Goal: Transaction & Acquisition: Purchase product/service

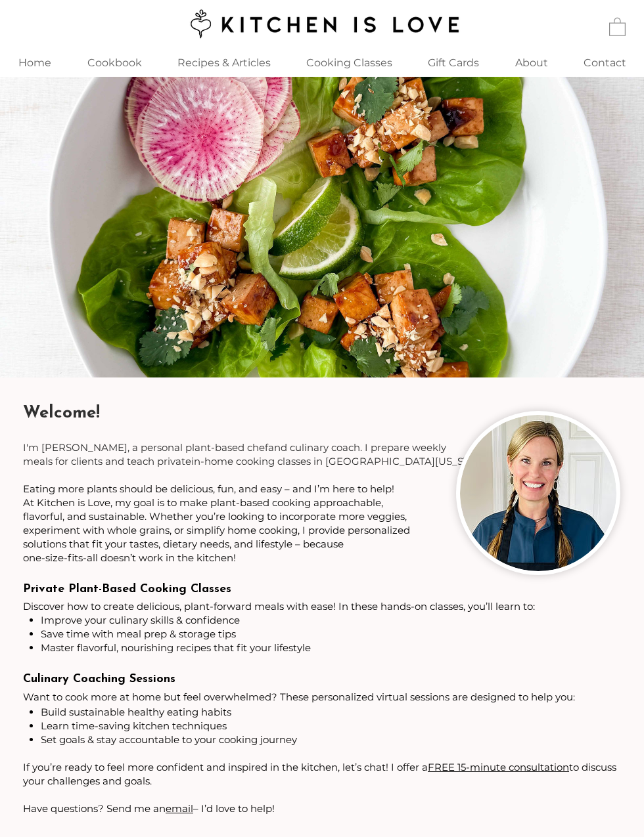
scroll to position [14, 0]
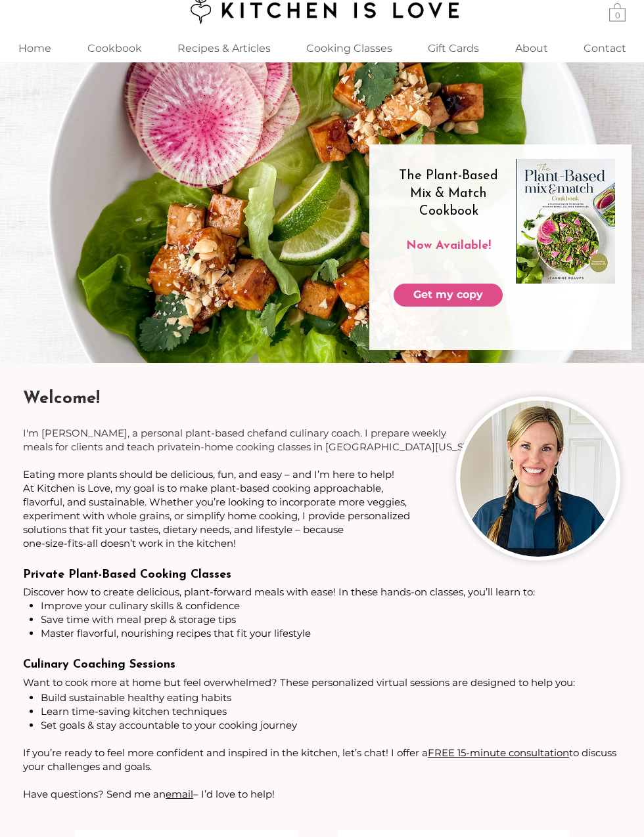
click at [488, 297] on link "Get my copy" at bounding box center [447, 295] width 109 height 23
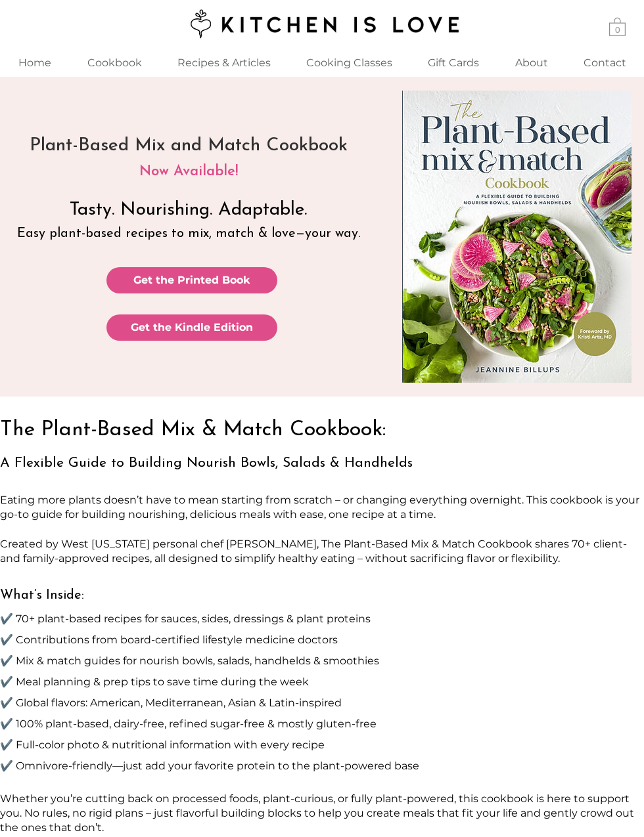
click at [261, 335] on link "Get the Kindle Edition" at bounding box center [191, 328] width 171 height 26
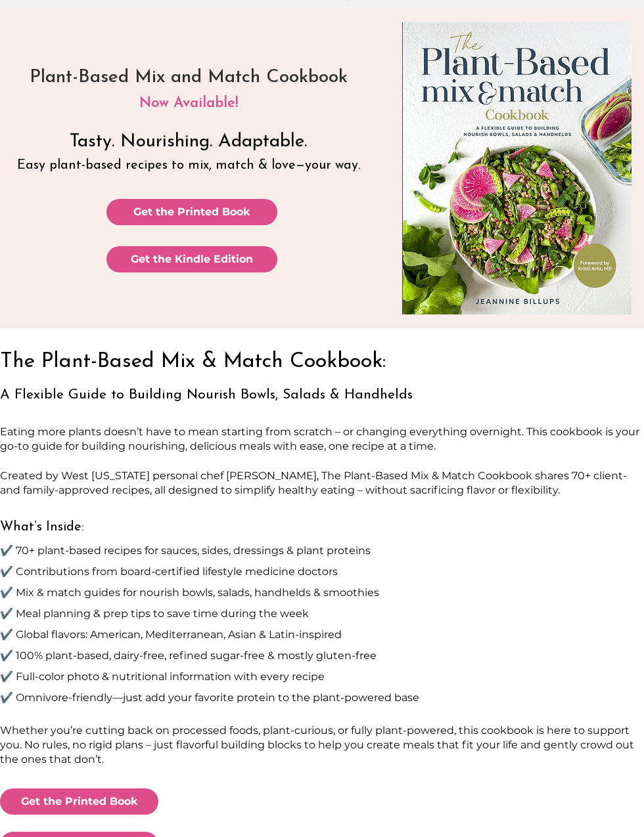
click at [123, 209] on link "Get the Printed Book" at bounding box center [191, 212] width 171 height 26
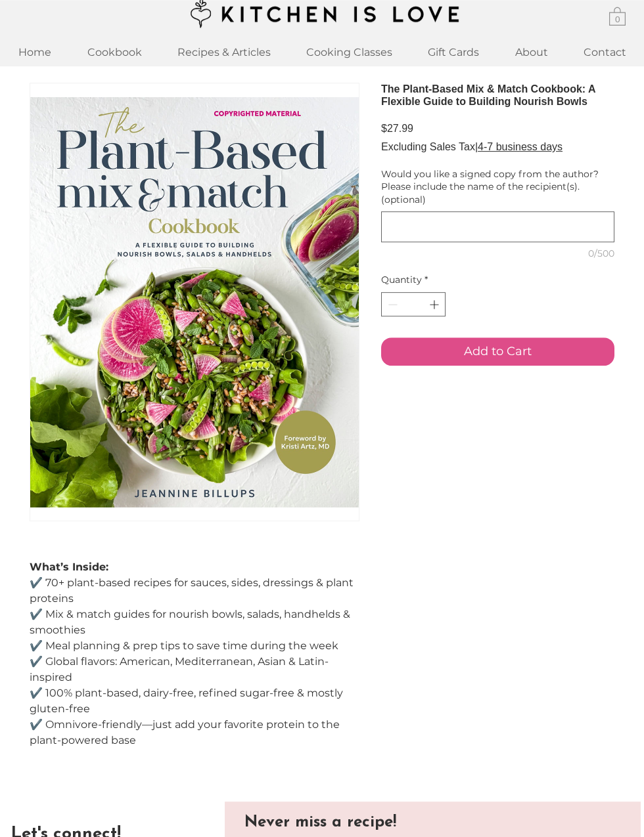
scroll to position [9, 0]
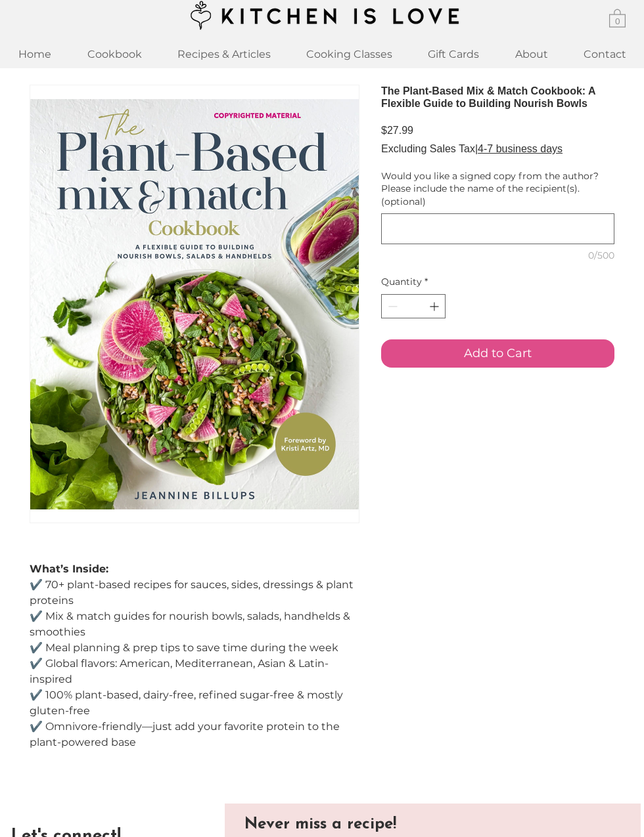
click at [246, 60] on p "Recipes & Articles" at bounding box center [224, 54] width 106 height 28
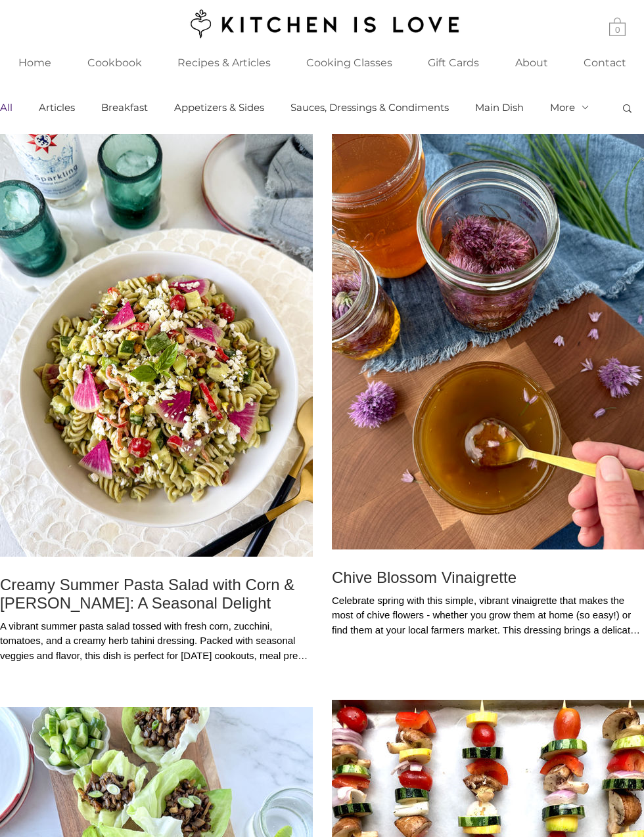
click at [106, 59] on p "Cookbook" at bounding box center [115, 63] width 68 height 28
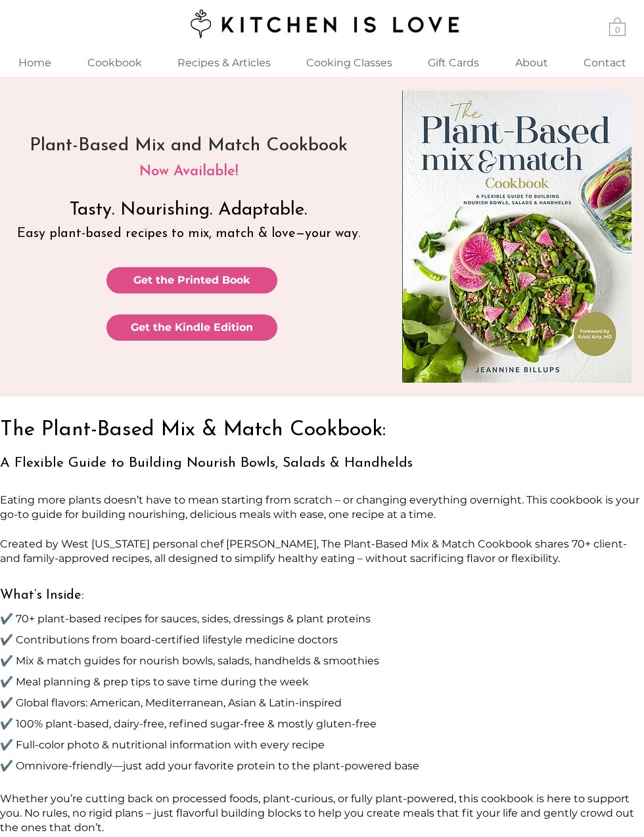
click at [144, 324] on span "Get the Kindle Edition" at bounding box center [192, 327] width 122 height 14
